Goal: Find specific page/section: Find specific page/section

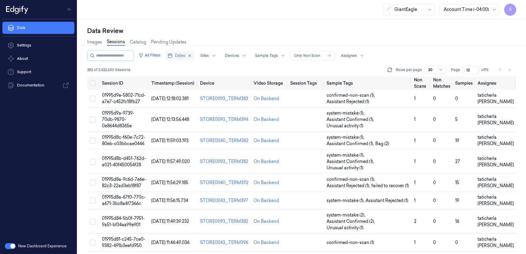
click at [185, 53] on span "Dates" at bounding box center [180, 55] width 10 height 5
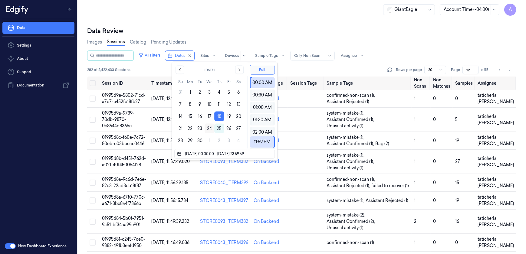
click at [208, 129] on button "24" at bounding box center [210, 129] width 10 height 10
type input "[DATE] 00:00:00 - [DATE] 23:59:59"
click at [224, 13] on div "GiantEagle Account Time (-04:00) A" at bounding box center [301, 9] width 448 height 19
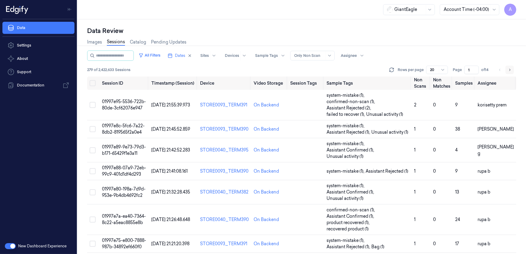
click at [509, 69] on icon "Go to next page" at bounding box center [510, 69] width 4 height 5
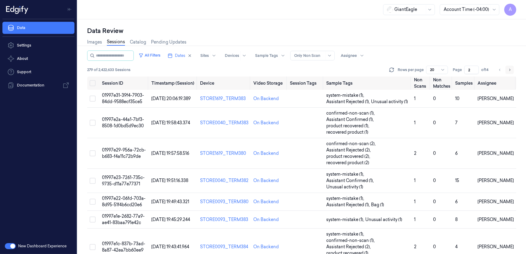
click at [509, 69] on icon "Go to next page" at bounding box center [510, 69] width 4 height 5
type input "3"
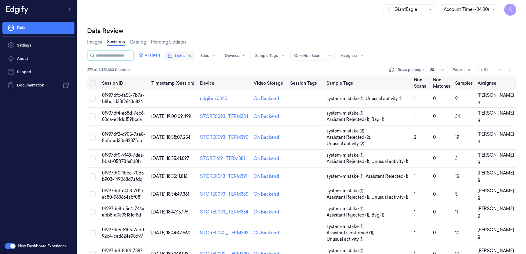
click at [183, 53] on span "Dates" at bounding box center [180, 55] width 10 height 5
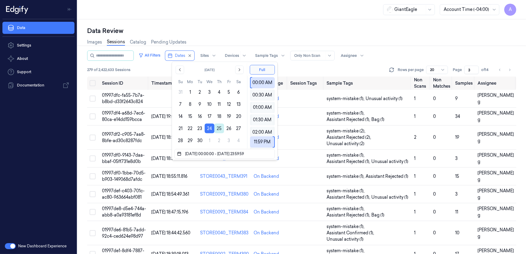
click at [219, 127] on button "25" at bounding box center [219, 129] width 10 height 10
type input "[DATE] 00:00:00 - [DATE] 23:59:59"
type input "1"
click at [219, 10] on div "GiantEagle Account Time (-04:00) A" at bounding box center [301, 9] width 448 height 19
